Goal: Information Seeking & Learning: Understand process/instructions

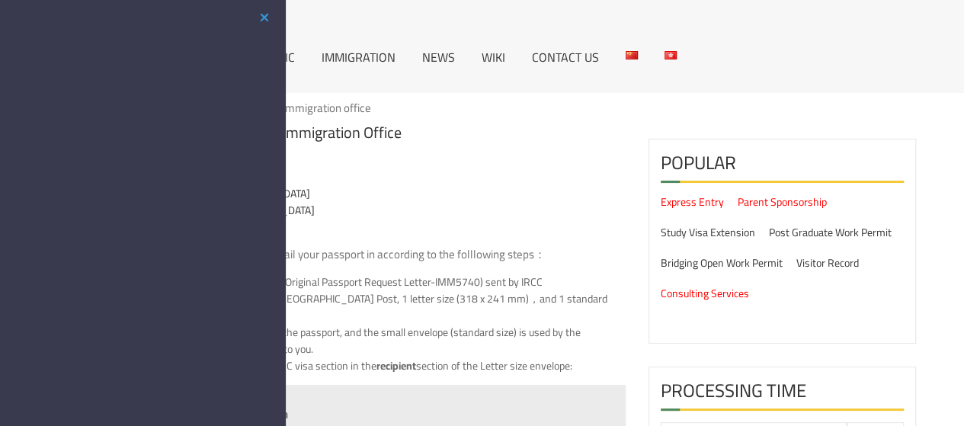
scroll to position [30, 0]
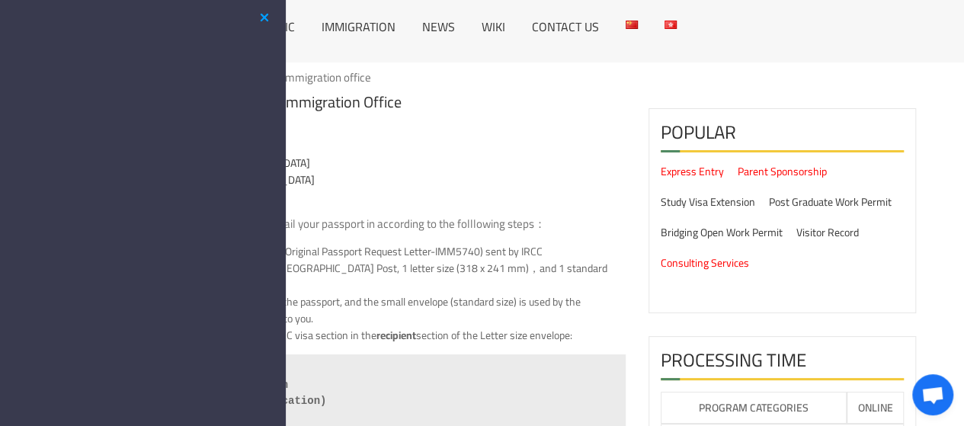
click at [257, 19] on button "button" at bounding box center [264, 17] width 18 height 19
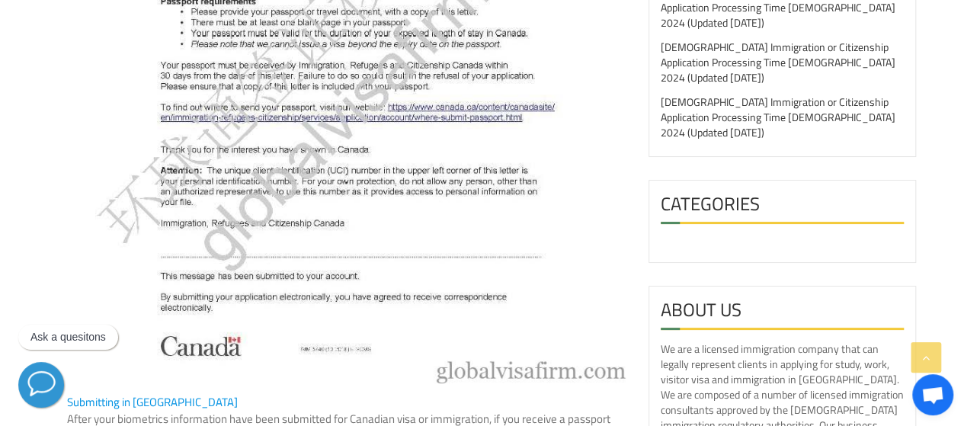
scroll to position [1679, 0]
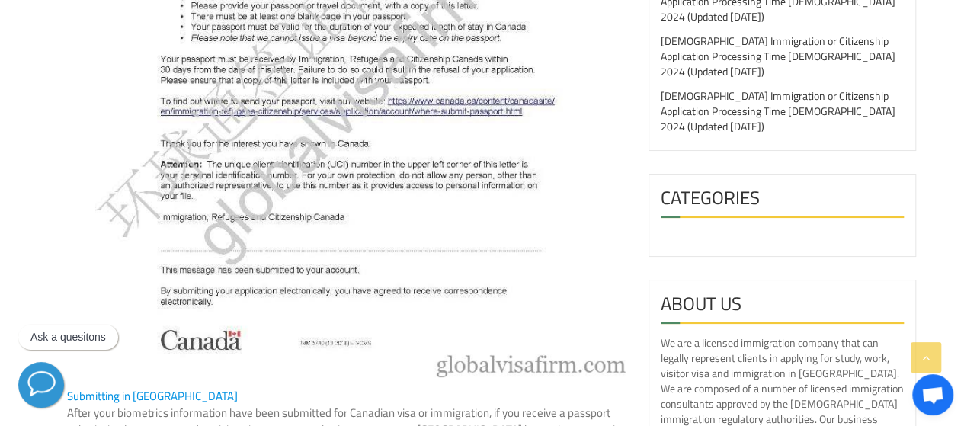
click at [364, 223] on img at bounding box center [346, 30] width 558 height 694
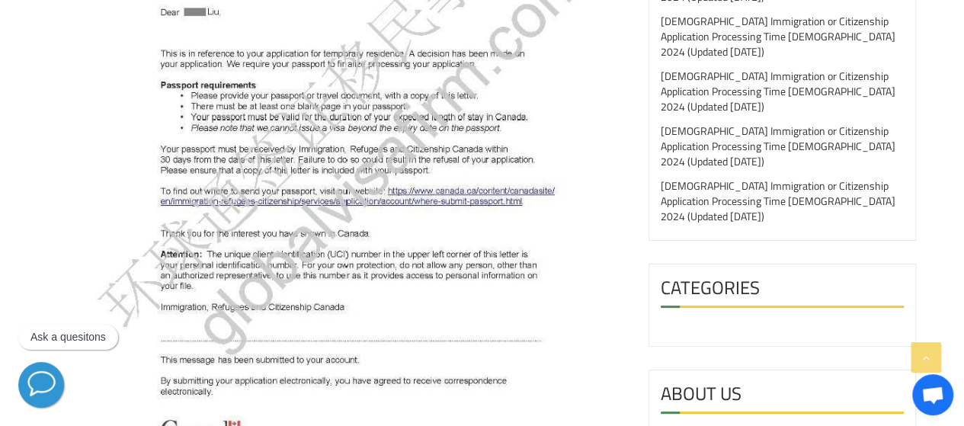
scroll to position [1588, 0]
